Goal: Book appointment/travel/reservation

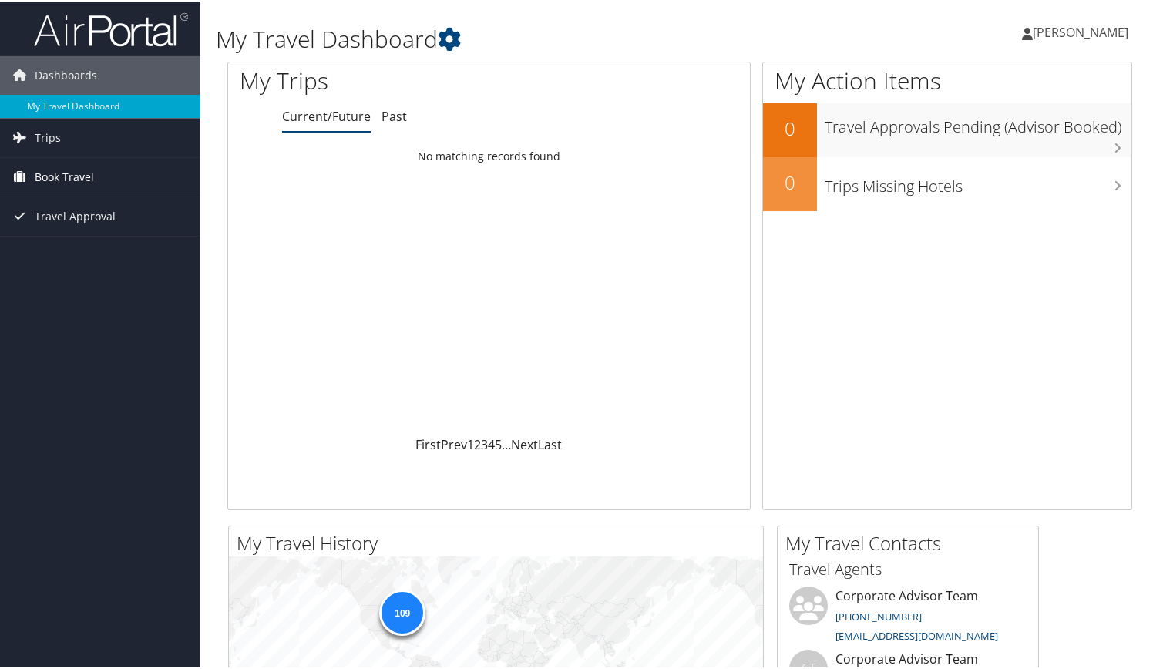
click at [90, 171] on span "Book Travel" at bounding box center [64, 175] width 59 height 39
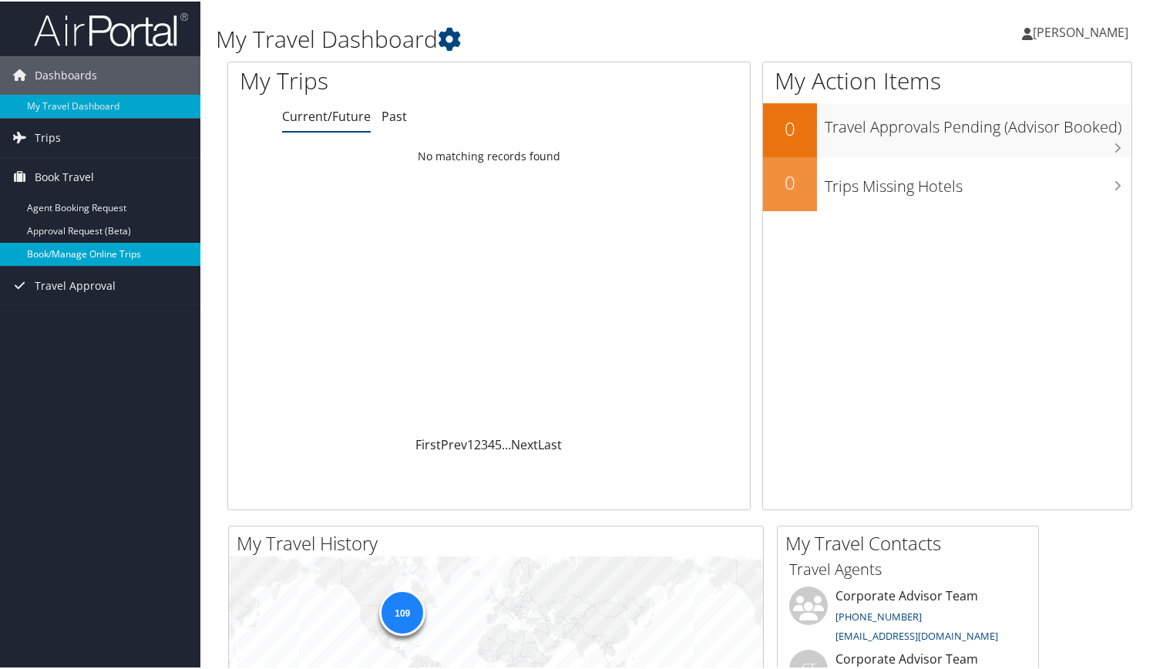
click at [80, 252] on link "Book/Manage Online Trips" at bounding box center [100, 252] width 200 height 23
